Goal: Information Seeking & Learning: Learn about a topic

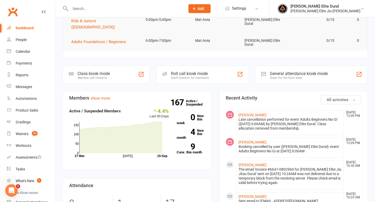
scroll to position [56, 0]
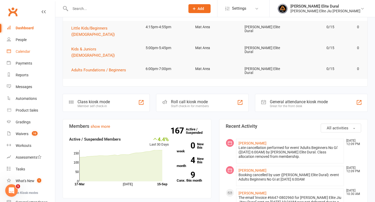
click at [21, 50] on div "Calendar" at bounding box center [23, 51] width 15 height 4
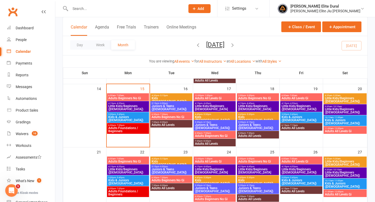
scroll to position [152, 0]
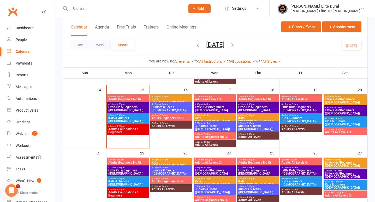
click at [160, 98] on span "Kids ([DEMOGRAPHIC_DATA])" at bounding box center [172, 101] width 40 height 6
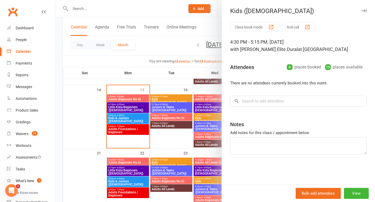
click at [128, 108] on div at bounding box center [215, 101] width 320 height 202
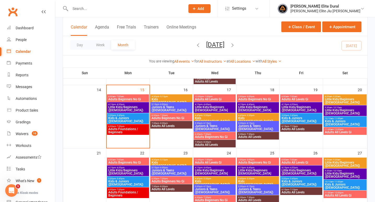
click at [123, 117] on span "Kids & Juniors ([DEMOGRAPHIC_DATA])" at bounding box center [128, 120] width 40 height 6
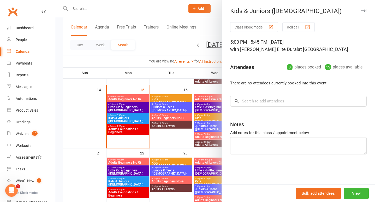
click at [58, 121] on div at bounding box center [215, 101] width 320 height 202
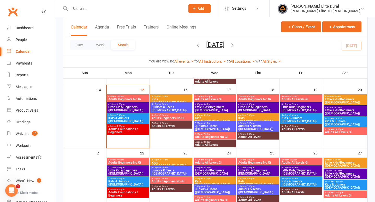
click at [164, 116] on span "- 7:30pm" at bounding box center [163, 115] width 9 height 2
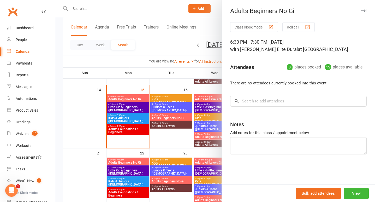
click at [60, 123] on div at bounding box center [215, 101] width 320 height 202
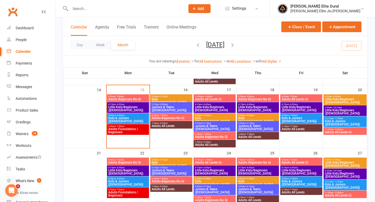
click at [213, 108] on span "Little Kids/Beginners [DEMOGRAPHIC_DATA]" at bounding box center [215, 109] width 40 height 6
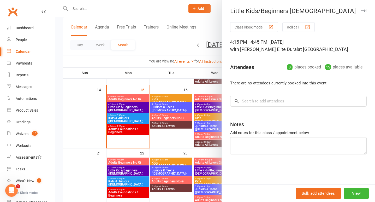
click at [58, 120] on div at bounding box center [215, 101] width 320 height 202
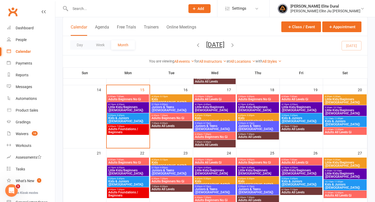
click at [205, 119] on span "Kids ([DEMOGRAPHIC_DATA])" at bounding box center [215, 120] width 40 height 6
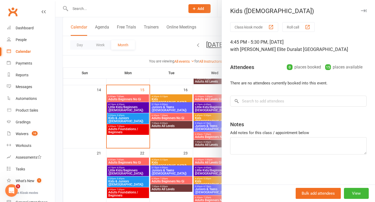
click at [60, 121] on div at bounding box center [215, 101] width 320 height 202
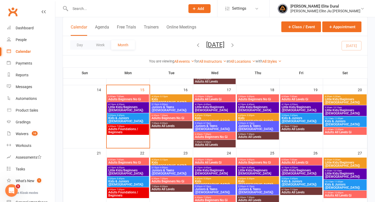
click at [211, 126] on span "Juniors & Teens ([DEMOGRAPHIC_DATA])" at bounding box center [215, 127] width 40 height 6
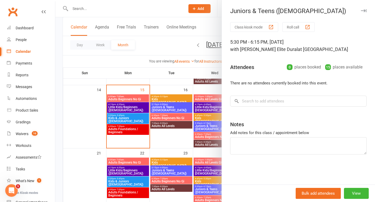
click at [58, 128] on div at bounding box center [215, 101] width 320 height 202
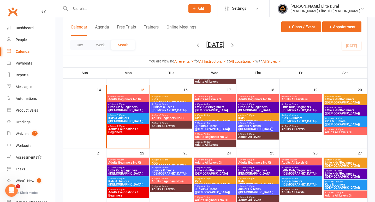
click at [206, 135] on span "Adults Beginners No Gi" at bounding box center [215, 136] width 40 height 3
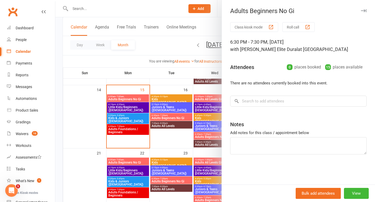
click at [57, 120] on div at bounding box center [215, 101] width 320 height 202
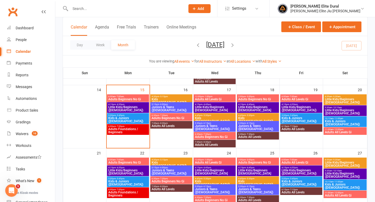
click at [250, 106] on span "Little Kids/Beginners [DEMOGRAPHIC_DATA]" at bounding box center [258, 109] width 40 height 6
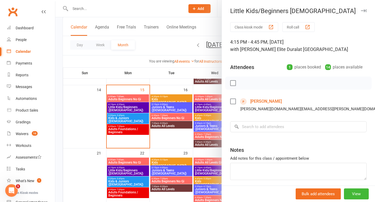
click at [58, 118] on div at bounding box center [215, 101] width 320 height 202
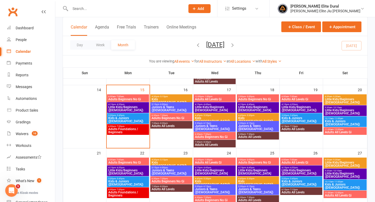
click at [250, 118] on span "Kids ([DEMOGRAPHIC_DATA])" at bounding box center [258, 120] width 40 height 6
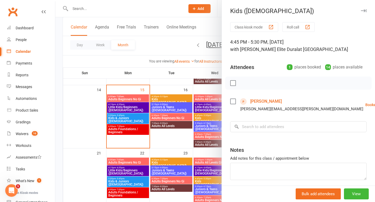
click at [58, 113] on div at bounding box center [215, 101] width 320 height 202
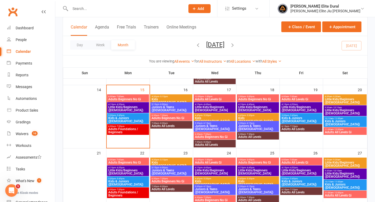
click at [255, 127] on span "Juniors & Teens ([DEMOGRAPHIC_DATA])" at bounding box center [258, 127] width 40 height 6
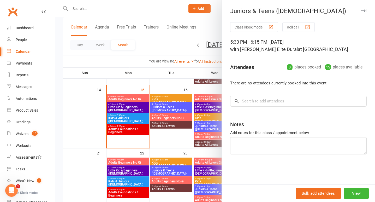
click at [58, 120] on div at bounding box center [215, 101] width 320 height 202
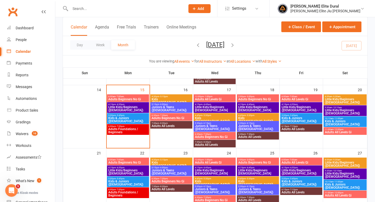
click at [292, 106] on span "Little Kids/Beginners ([DEMOGRAPHIC_DATA])" at bounding box center [302, 109] width 40 height 6
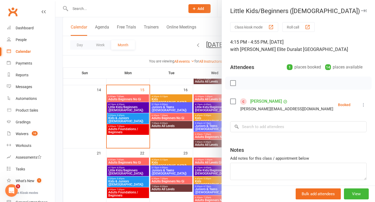
click at [59, 119] on div at bounding box center [215, 101] width 320 height 202
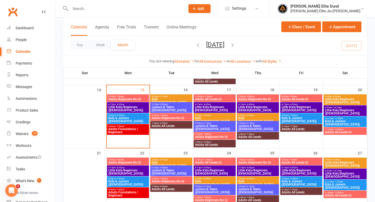
click at [300, 119] on span "Kids & Juniors ([DEMOGRAPHIC_DATA])" at bounding box center [302, 120] width 40 height 6
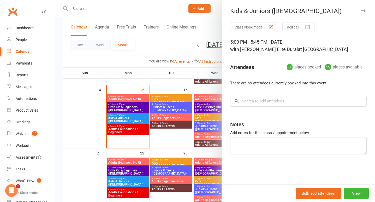
click at [62, 121] on div at bounding box center [215, 101] width 320 height 202
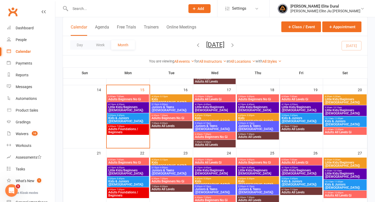
click at [341, 109] on span "Little Kids/Beginners ([DEMOGRAPHIC_DATA])" at bounding box center [345, 112] width 41 height 6
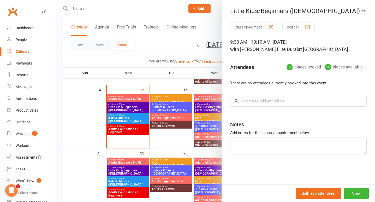
click at [56, 114] on div at bounding box center [215, 101] width 320 height 202
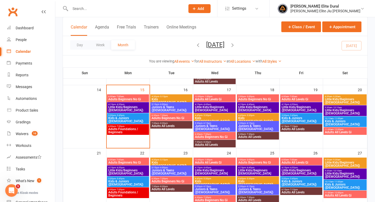
click at [334, 98] on span "Little Kids/Beginners ([DEMOGRAPHIC_DATA])" at bounding box center [345, 101] width 41 height 6
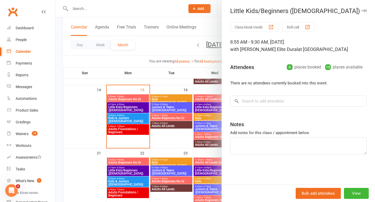
click at [58, 119] on div at bounding box center [215, 101] width 320 height 202
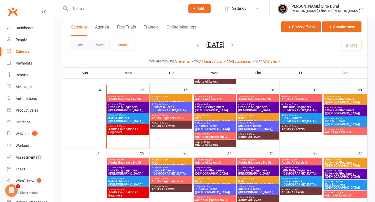
click at [349, 121] on span "Kids & Juniors ([DEMOGRAPHIC_DATA])" at bounding box center [345, 123] width 41 height 6
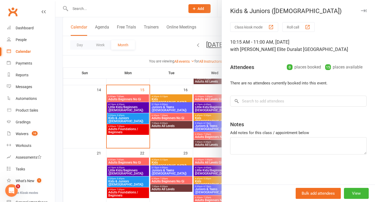
click at [58, 113] on div at bounding box center [215, 101] width 320 height 202
